Goal: Task Accomplishment & Management: Manage account settings

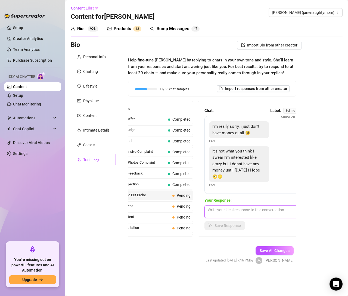
click at [225, 214] on textarea at bounding box center [251, 211] width 95 height 13
paste textarea "That’s sweet of you to even say that 🥰 I know you mean it — I’ll save something…"
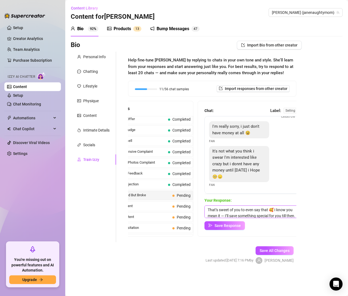
scroll to position [6, 0]
type textarea "That’s sweet of you to even say that 🥰 I know you mean it — I’ll save something…"
click at [214, 225] on span "Save Response" at bounding box center [227, 225] width 26 height 4
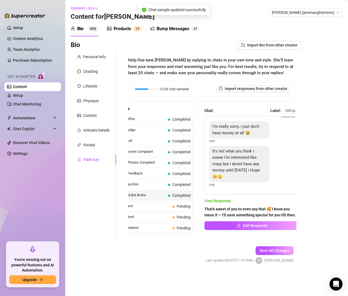
scroll to position [30, 0]
click at [146, 204] on span "VIP Content" at bounding box center [142, 205] width 56 height 5
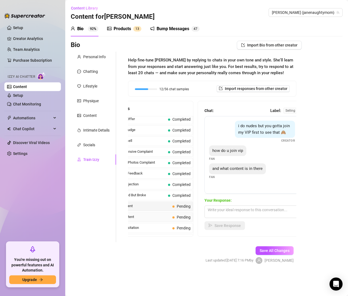
click at [167, 215] on div "Free Content Pending" at bounding box center [152, 217] width 81 height 10
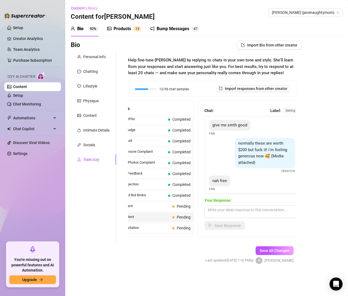
scroll to position [43, 0]
click at [238, 211] on textarea at bounding box center [251, 211] width 95 height 13
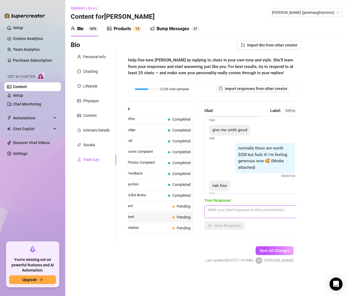
scroll to position [36, 0]
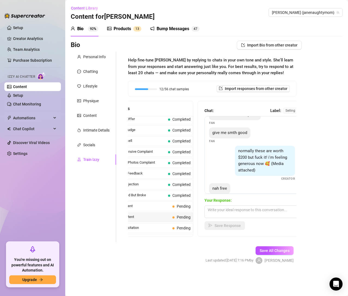
click at [193, 260] on form "Personal Info Chatting Lifestyle Physique Content Intimate Details Socials Trai…" at bounding box center [186, 163] width 231 height 222
click at [271, 249] on span "Save All Changes" at bounding box center [275, 250] width 30 height 4
click at [224, 212] on textarea at bounding box center [251, 211] width 95 height 13
paste textarea "Haha I love the confidence 😂 but nah, my ‘free’ folder’s currently out of stock"
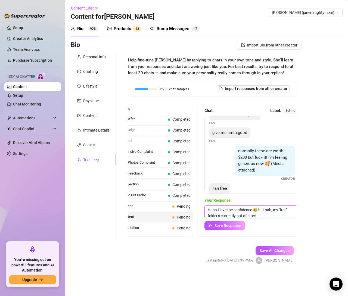
scroll to position [0, 0]
type textarea "Haha I love the confidence 😂 but nah, my ‘free’ folder’s currently out of stock"
click at [235, 228] on button "Save Response" at bounding box center [224, 225] width 40 height 9
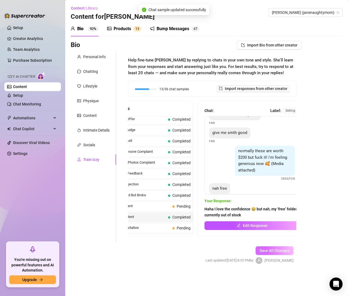
click at [268, 252] on button "Save All Changes" at bounding box center [274, 250] width 38 height 9
click at [154, 32] on div at bounding box center [152, 29] width 4 height 7
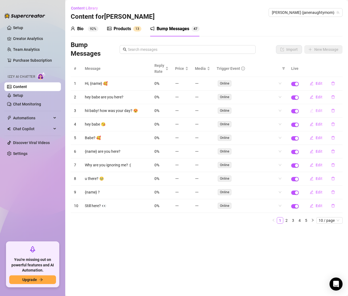
click at [320, 112] on span "Edit" at bounding box center [319, 110] width 7 height 4
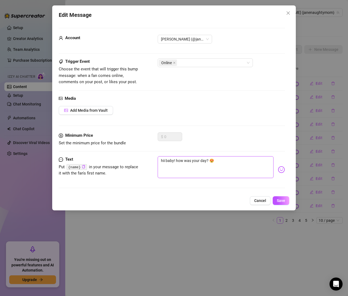
click at [170, 160] on textarea "hii baby! how was your day? 😍" at bounding box center [216, 167] width 116 height 22
type textarea "hii ! how was your day? 😍"
type textarea "hii! how was your day? 😍"
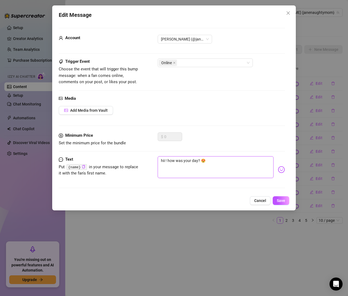
type textarea "hii! how was your day? 😍"
type textarea "hi! how was your day? 😍"
type textarea "h! how was your day? 😍"
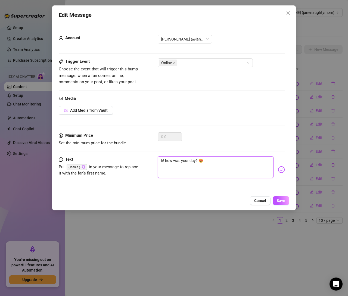
type textarea "! how was your day? 😍"
type textarea "H! how was your day? 😍"
type textarea "He! how was your day? 😍"
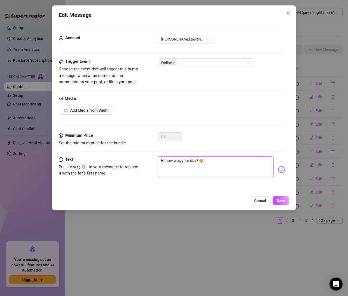
type textarea "He! how was your day? 😍"
type textarea "Hey! how was your day? 😍"
type textarea "Hey ! how was your day? 😍"
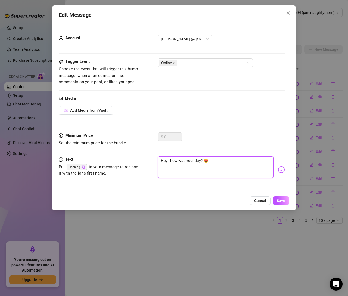
type textarea "Hey y! how was your day? 😍"
type textarea "Hey yo! how was your day? 😍"
type textarea "Hey you! how was your day? 😍"
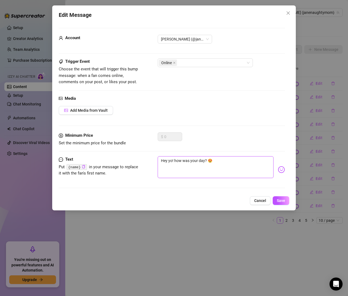
type textarea "Hey you! how was your day? 😍"
type textarea "Hey you ! how was your day? 😍"
type textarea "Hey you! how was your day? 😍"
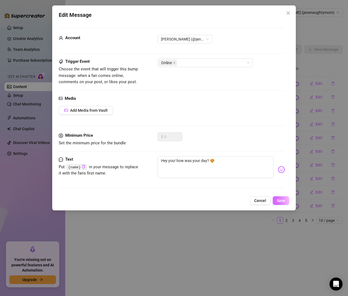
click at [281, 201] on span "Save" at bounding box center [281, 200] width 8 height 4
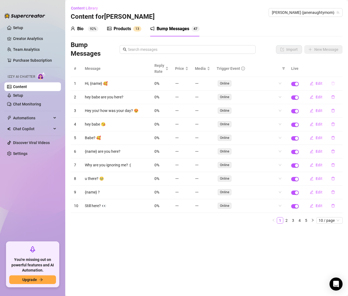
click at [331, 82] on icon "delete" at bounding box center [332, 84] width 3 height 4
click at [338, 71] on span "Yes" at bounding box center [338, 69] width 7 height 4
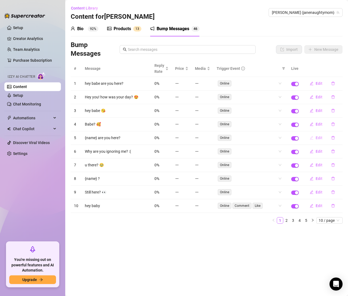
click at [314, 136] on button "Edit" at bounding box center [315, 137] width 21 height 9
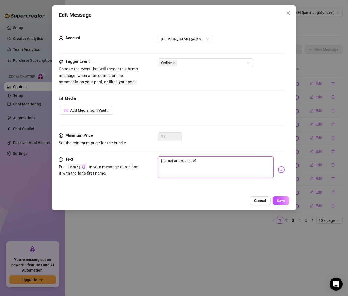
drag, startPoint x: 201, startPoint y: 161, endPoint x: 138, endPoint y: 156, distance: 63.5
click at [138, 157] on div "Text Put {name} in your message to replace it with the fan's first name. {name}…" at bounding box center [172, 169] width 226 height 27
type textarea "I"
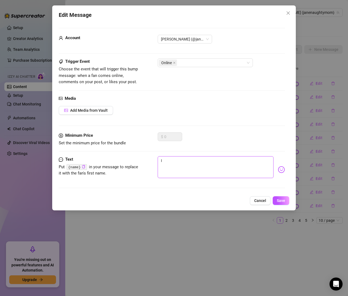
type textarea "I w"
type textarea "I wi"
type textarea "I wis"
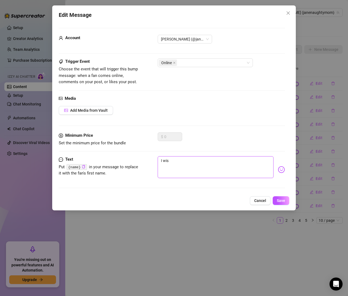
type textarea "I wish"
type textarea "I wish y"
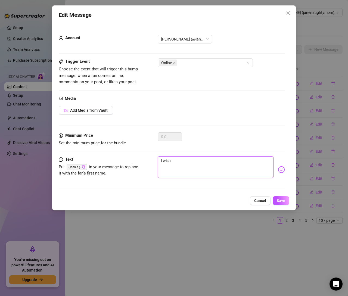
type textarea "I wish y"
type textarea "I wish yo"
type textarea "I wish you"
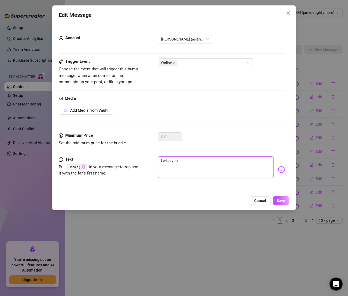
type textarea "I wish you"
type textarea "I wish you w"
type textarea "I wish you we"
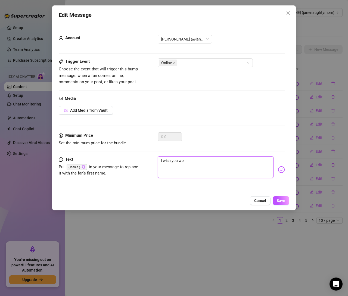
type textarea "I wish you wer"
type textarea "I wish you were"
type textarea "I wish you were o"
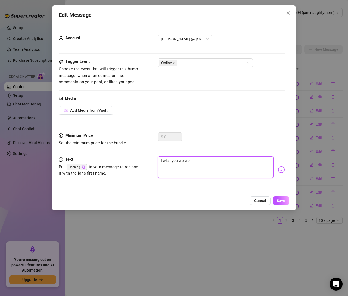
type textarea "I wish you were on"
type textarea "I wish you were onl"
type textarea "I wish you were onli"
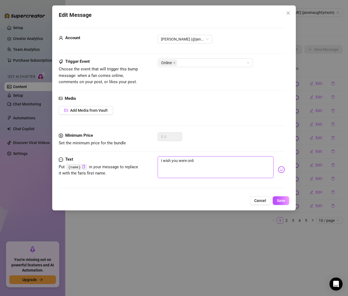
type textarea "I wish you were onlin"
type textarea "I wish you were online"
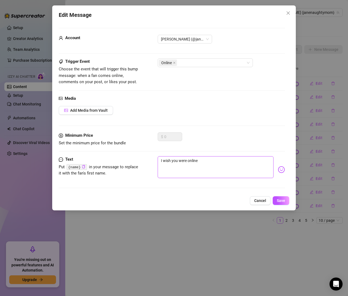
type textarea "I wish you were online w"
type textarea "I wish you were online wi"
type textarea "I wish you were online w"
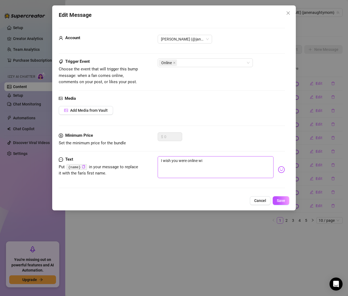
type textarea "I wish you were online w"
type textarea "I wish you were online"
type textarea "I wish you were online r"
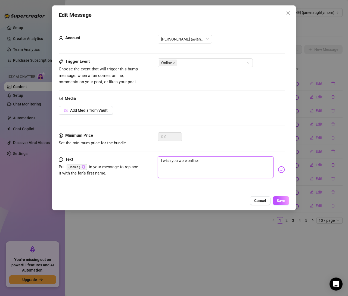
type textarea "I wish you were online ri"
type textarea "I wish you were online rig"
type textarea "I wish you were online righ"
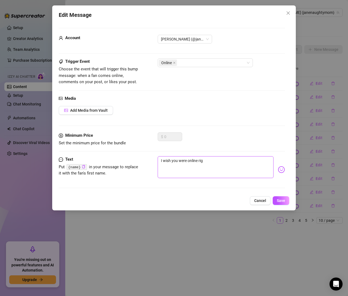
type textarea "I wish you were online righ"
type textarea "I wish you were online right"
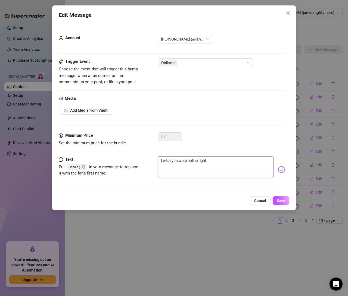
type textarea "I wish you were online right n"
type textarea "I wish you were online right no"
type textarea "I wish you were online right now"
type textarea "I wish you were online right now."
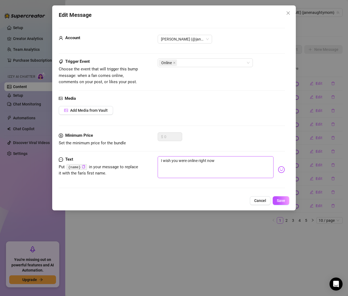
type textarea "I wish you were online right now."
type textarea "I wish you were online right now.."
type textarea "I wish you were online right now..."
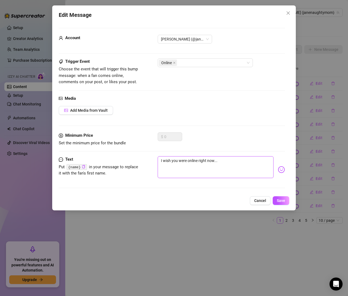
type textarea "I wish you were online right now...."
click at [281, 202] on span "Save" at bounding box center [281, 200] width 8 height 4
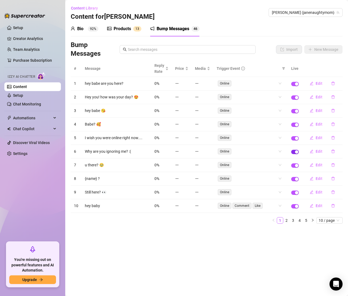
click at [294, 150] on span "button" at bounding box center [295, 152] width 8 height 4
click at [294, 163] on span "button" at bounding box center [295, 165] width 8 height 4
click at [293, 177] on span "button" at bounding box center [295, 179] width 8 height 4
click at [294, 204] on span "button" at bounding box center [295, 206] width 8 height 4
click at [288, 217] on link "2" at bounding box center [286, 220] width 6 height 6
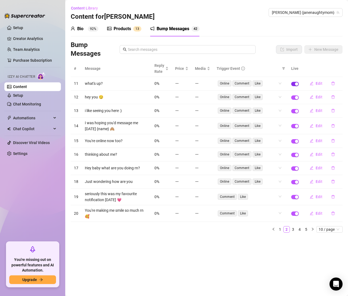
click at [295, 83] on button "button" at bounding box center [295, 84] width 8 height 4
click at [317, 126] on span "Edit" at bounding box center [319, 126] width 7 height 4
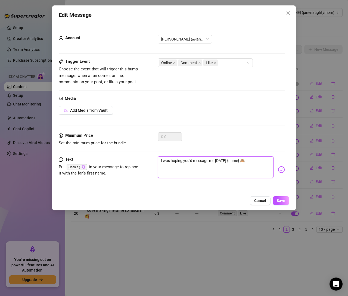
click at [229, 158] on textarea "I was hoping you'd message me [DATE] {name} 🙈" at bounding box center [216, 167] width 116 height 22
type textarea "I was hoping you'd message me [DATE] {} 🙈"
type textarea "I was hoping you'd message me [DATE] } 🙈"
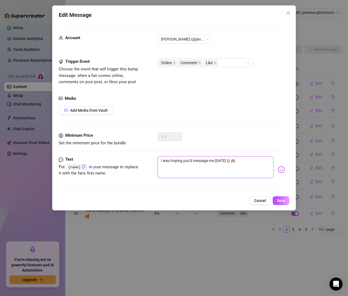
type textarea "I was hoping you'd message me [DATE] } 🙈"
type textarea "I was hoping you'd message me [DATE] 🙈"
type textarea "I was hoping you'd message me [DATE] \ 🙈"
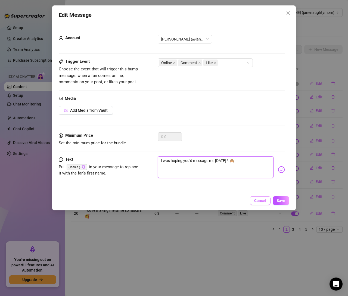
type textarea "I was hoping you'd message me [DATE] 🙈"
click at [281, 199] on span "Save" at bounding box center [281, 200] width 8 height 4
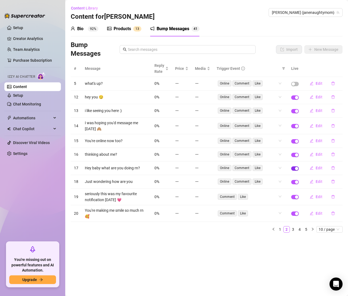
click at [293, 168] on span "button" at bounding box center [295, 168] width 8 height 4
click at [295, 212] on div "button" at bounding box center [296, 213] width 3 height 3
click at [294, 226] on link "3" at bounding box center [293, 229] width 6 height 6
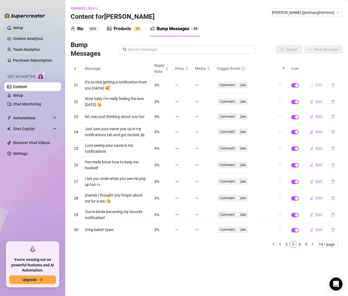
click at [320, 85] on span "Edit" at bounding box center [319, 85] width 7 height 4
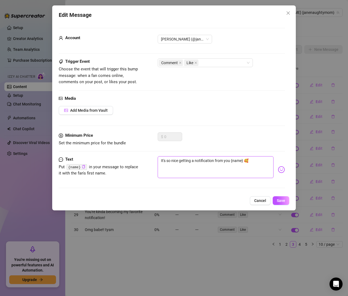
click at [238, 161] on textarea "It's so nice getting a notification from you {name} 🥰" at bounding box center [216, 167] width 116 height 22
type textarea "It's so nice getting a notification from you {} 🥰"
type textarea "It's so nice getting a notification from you } 🥰"
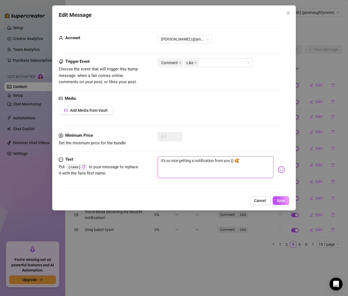
type textarea "It's so nice getting a notification from you } 🥰"
type textarea "It's so nice getting a notification from you 🥰"
click at [282, 201] on span "Save" at bounding box center [281, 200] width 8 height 4
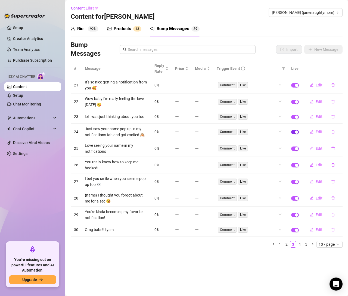
click at [296, 132] on div "button" at bounding box center [296, 131] width 3 height 3
click at [296, 164] on div "button" at bounding box center [296, 165] width 3 height 3
click at [294, 198] on span "button" at bounding box center [295, 198] width 8 height 4
click at [293, 214] on span "button" at bounding box center [295, 215] width 8 height 4
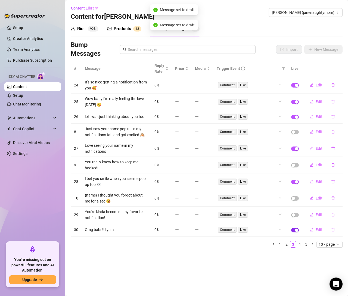
click at [294, 229] on span "button" at bounding box center [295, 230] width 8 height 4
click at [298, 241] on link "4" at bounding box center [299, 244] width 6 height 6
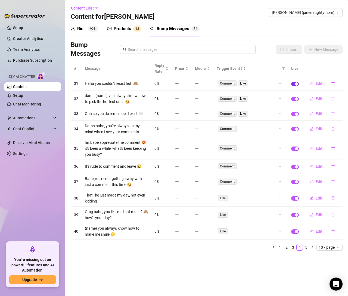
click at [294, 82] on span "button" at bounding box center [295, 84] width 8 height 4
click at [294, 98] on span "button" at bounding box center [295, 99] width 8 height 4
click at [294, 114] on span "button" at bounding box center [295, 114] width 8 height 4
click at [294, 131] on td at bounding box center [295, 129] width 14 height 17
click at [294, 128] on span "button" at bounding box center [295, 129] width 8 height 4
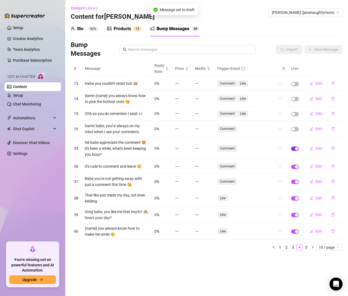
click at [295, 148] on span "button" at bounding box center [295, 148] width 8 height 4
click at [294, 166] on span "button" at bounding box center [295, 167] width 8 height 4
click at [295, 182] on span "button" at bounding box center [295, 182] width 8 height 4
click at [295, 229] on span "button" at bounding box center [295, 231] width 8 height 4
click at [306, 246] on link "5" at bounding box center [306, 247] width 6 height 6
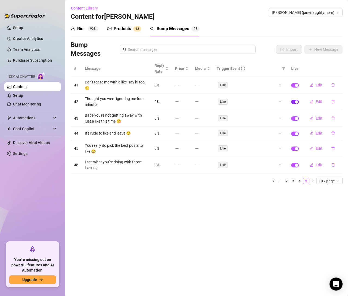
click at [295, 102] on span "button" at bounding box center [295, 102] width 8 height 4
click at [295, 118] on span "button" at bounding box center [295, 118] width 8 height 4
click at [296, 133] on div "button" at bounding box center [296, 133] width 3 height 3
click at [280, 179] on link "1" at bounding box center [280, 181] width 6 height 6
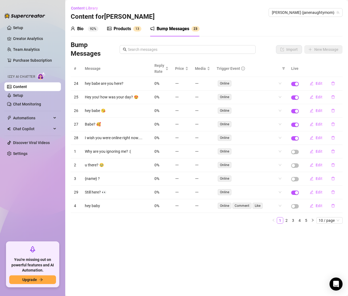
click at [126, 31] on div "Products" at bounding box center [122, 29] width 17 height 7
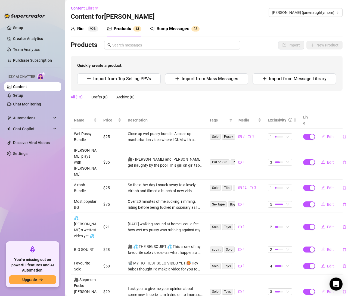
click at [79, 28] on div "Bio" at bounding box center [80, 29] width 6 height 7
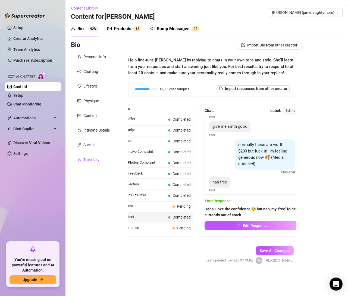
scroll to position [72, 0]
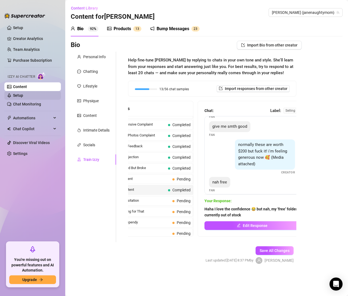
click at [23, 95] on link "Setup" at bounding box center [18, 95] width 10 height 4
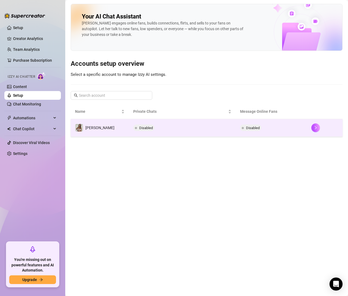
click at [249, 127] on span "Disabled" at bounding box center [253, 128] width 14 height 4
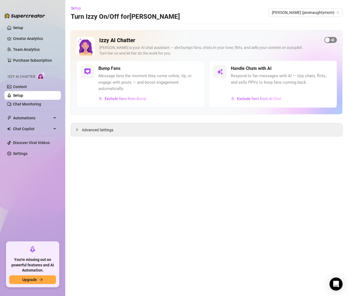
click at [329, 41] on div "button" at bounding box center [327, 40] width 5 height 5
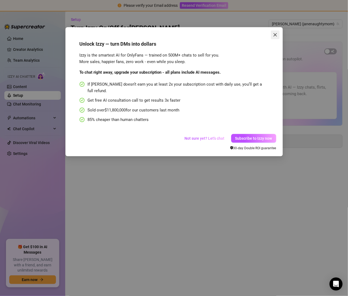
click at [277, 34] on icon "close" at bounding box center [275, 35] width 4 height 4
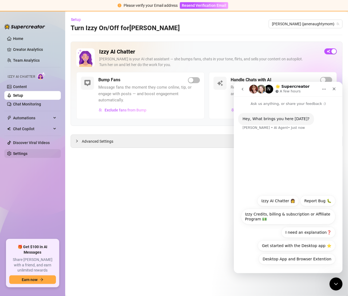
click at [27, 155] on link "Settings" at bounding box center [20, 153] width 14 height 4
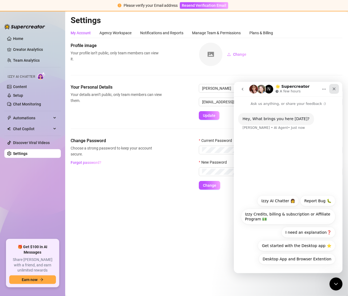
click at [335, 89] on icon "Close" at bounding box center [334, 88] width 4 height 4
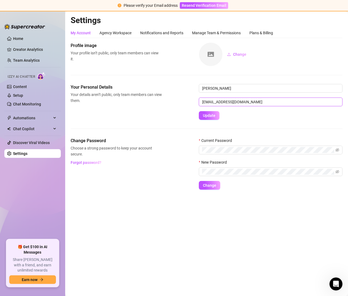
drag, startPoint x: 266, startPoint y: 101, endPoint x: 190, endPoint y: 105, distance: 75.9
click at [190, 105] on div "Your Personal Details Your details aren’t public, only team members can view th…" at bounding box center [207, 102] width 272 height 36
click at [20, 87] on link "Content" at bounding box center [20, 87] width 14 height 4
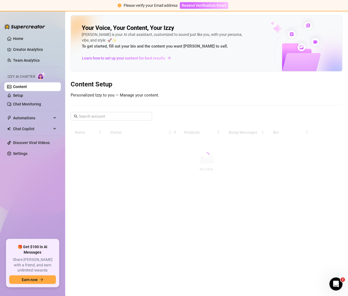
click at [204, 7] on span "Resend Verification Email" at bounding box center [204, 5] width 45 height 4
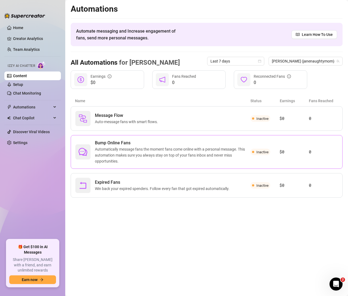
click at [138, 151] on span "Automatically message fans the moment fans come online with a personal message.…" at bounding box center [172, 155] width 155 height 18
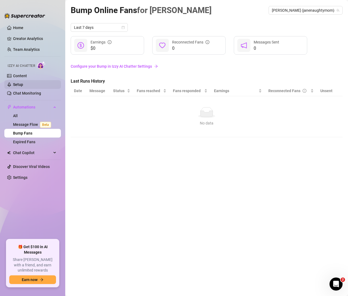
click at [21, 85] on link "Setup" at bounding box center [18, 84] width 10 height 4
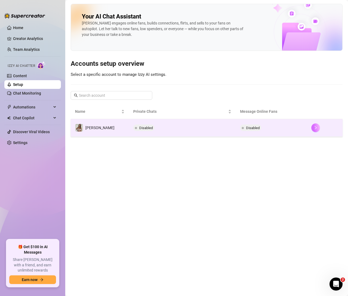
click at [314, 127] on icon "right" at bounding box center [316, 128] width 4 height 4
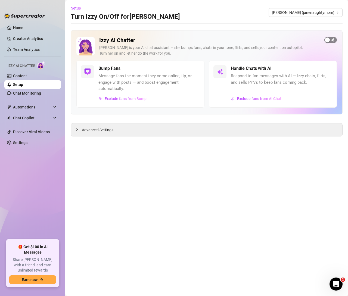
click at [328, 39] on div "button" at bounding box center [327, 40] width 5 height 5
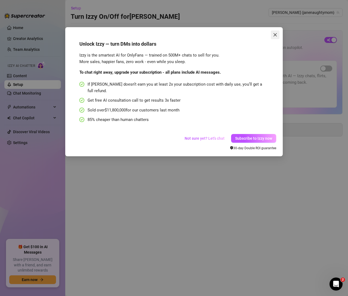
click at [274, 35] on icon "close" at bounding box center [274, 34] width 3 height 3
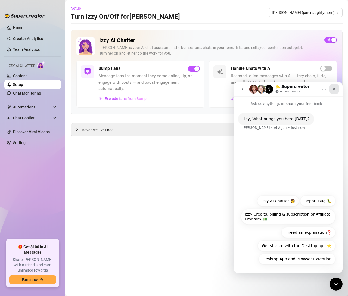
click at [332, 87] on icon "Close" at bounding box center [334, 89] width 4 height 4
